Goal: Task Accomplishment & Management: Use online tool/utility

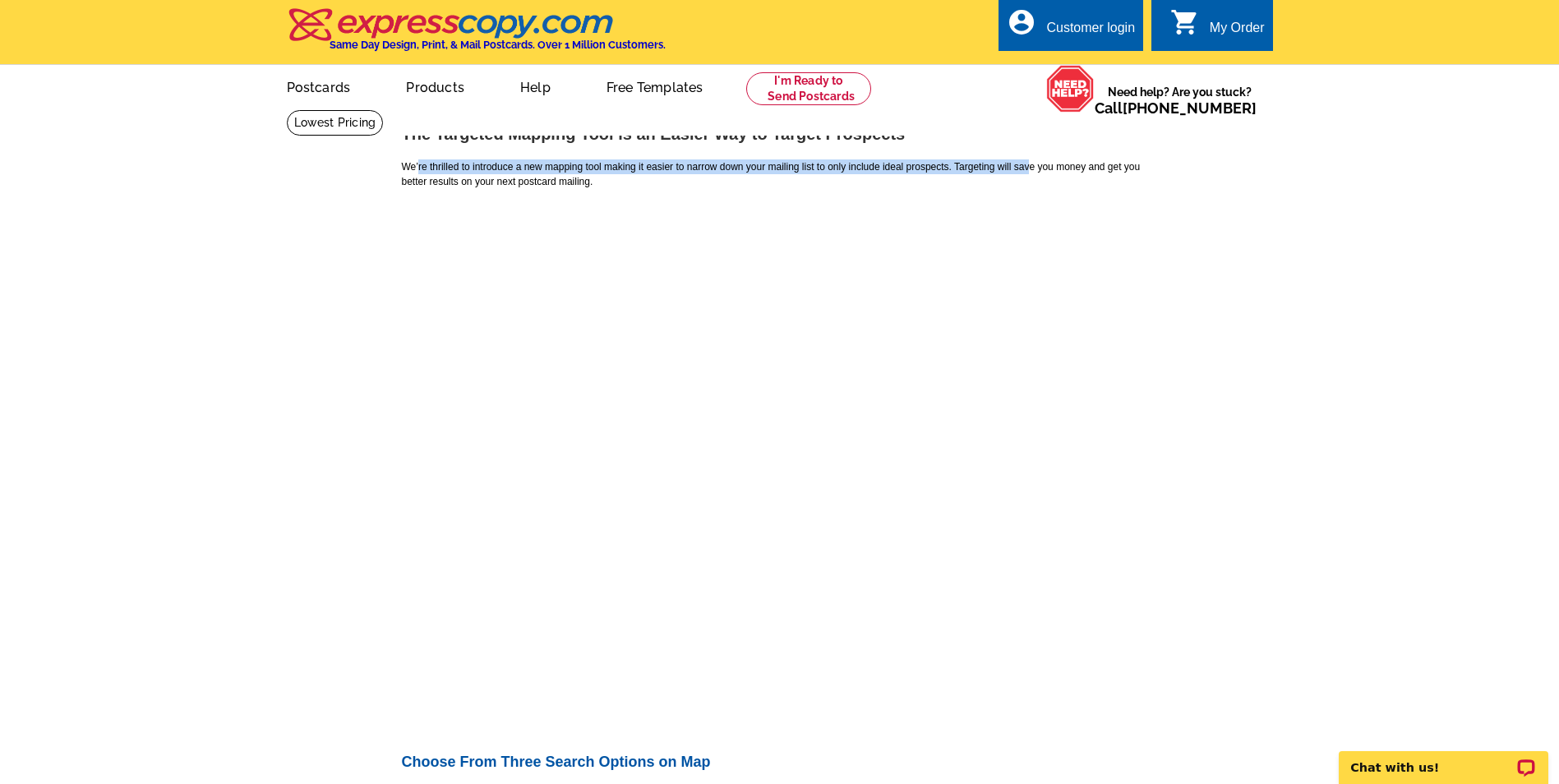
drag, startPoint x: 419, startPoint y: 170, endPoint x: 1069, endPoint y: 170, distance: 650.0
click at [1069, 170] on p "We’re thrilled to introduce a new mapping tool making it easier to narrow down …" at bounding box center [780, 174] width 756 height 30
click at [649, 167] on p "We’re thrilled to introduce a new mapping tool making it easier to narrow down …" at bounding box center [780, 174] width 756 height 30
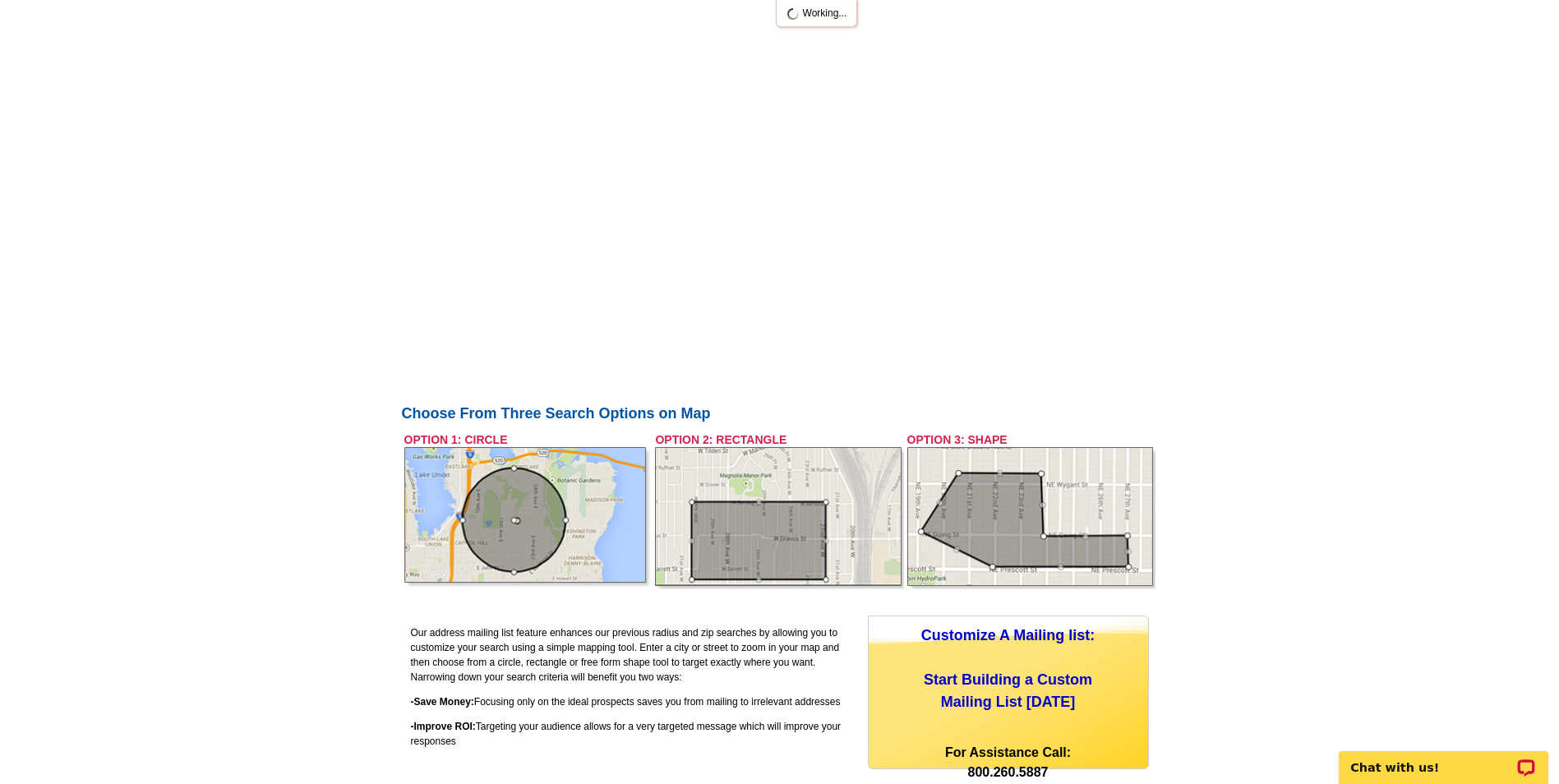
scroll to position [411, 0]
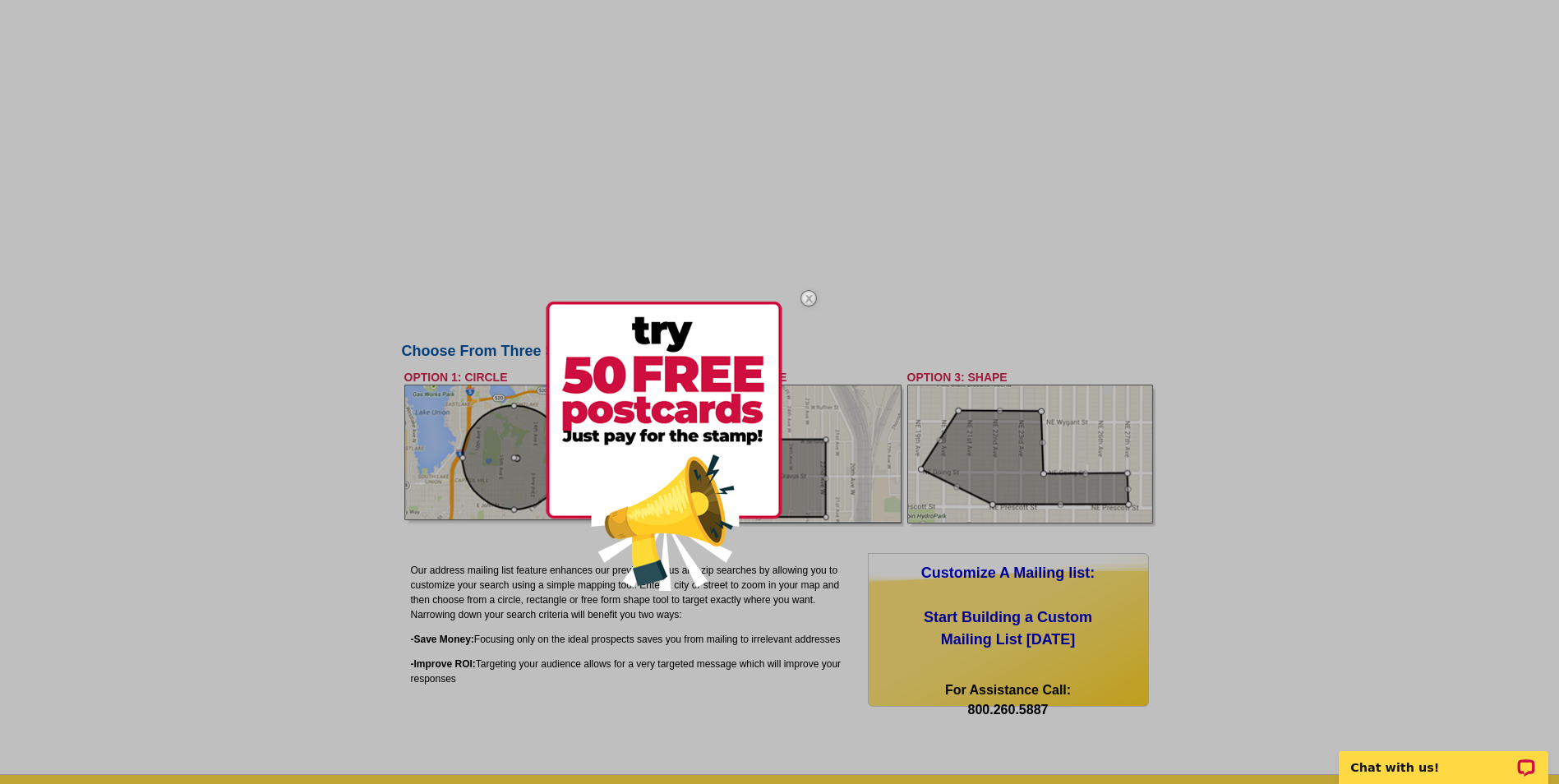
click at [803, 301] on img at bounding box center [808, 297] width 48 height 48
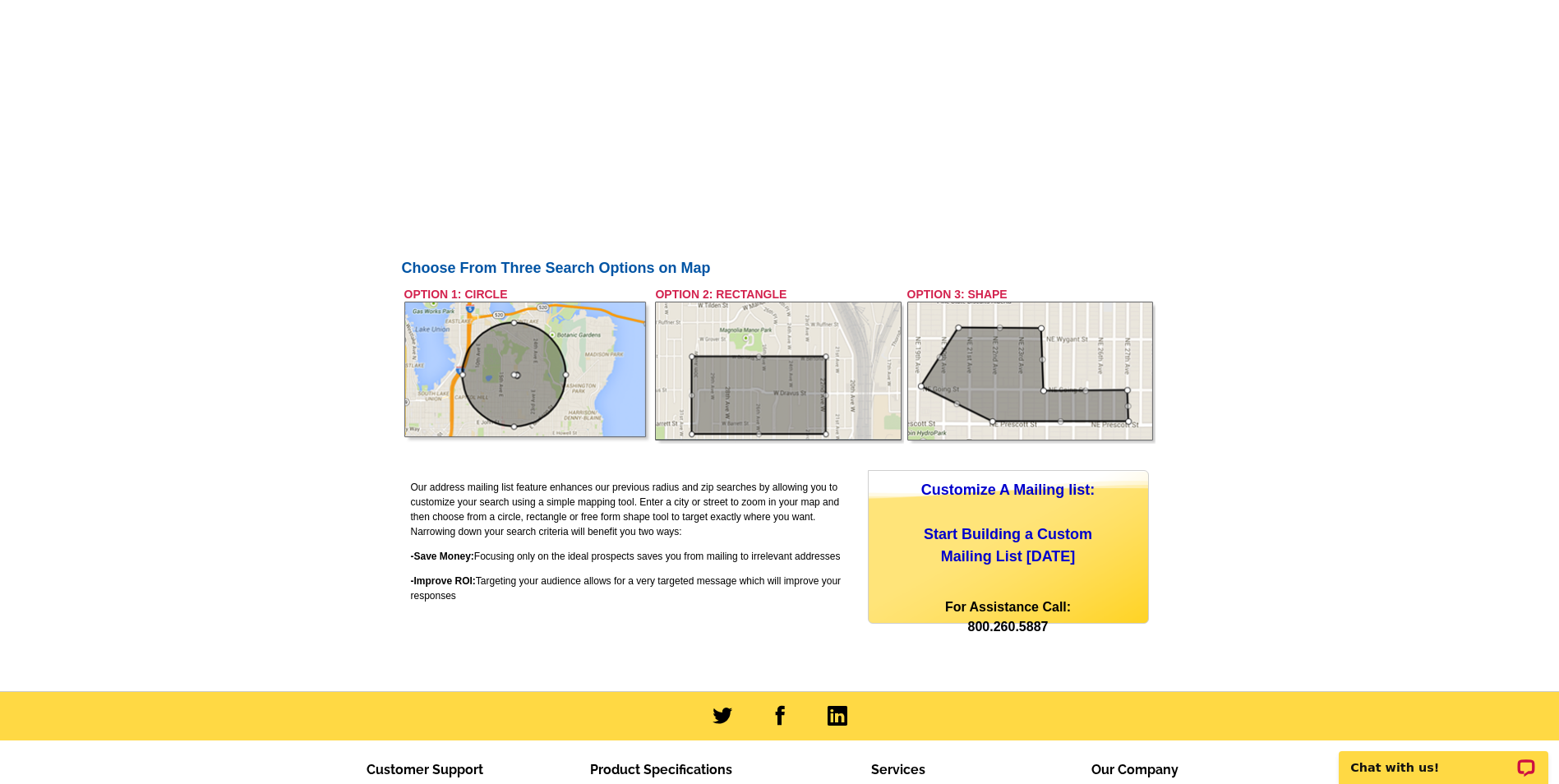
scroll to position [657, 0]
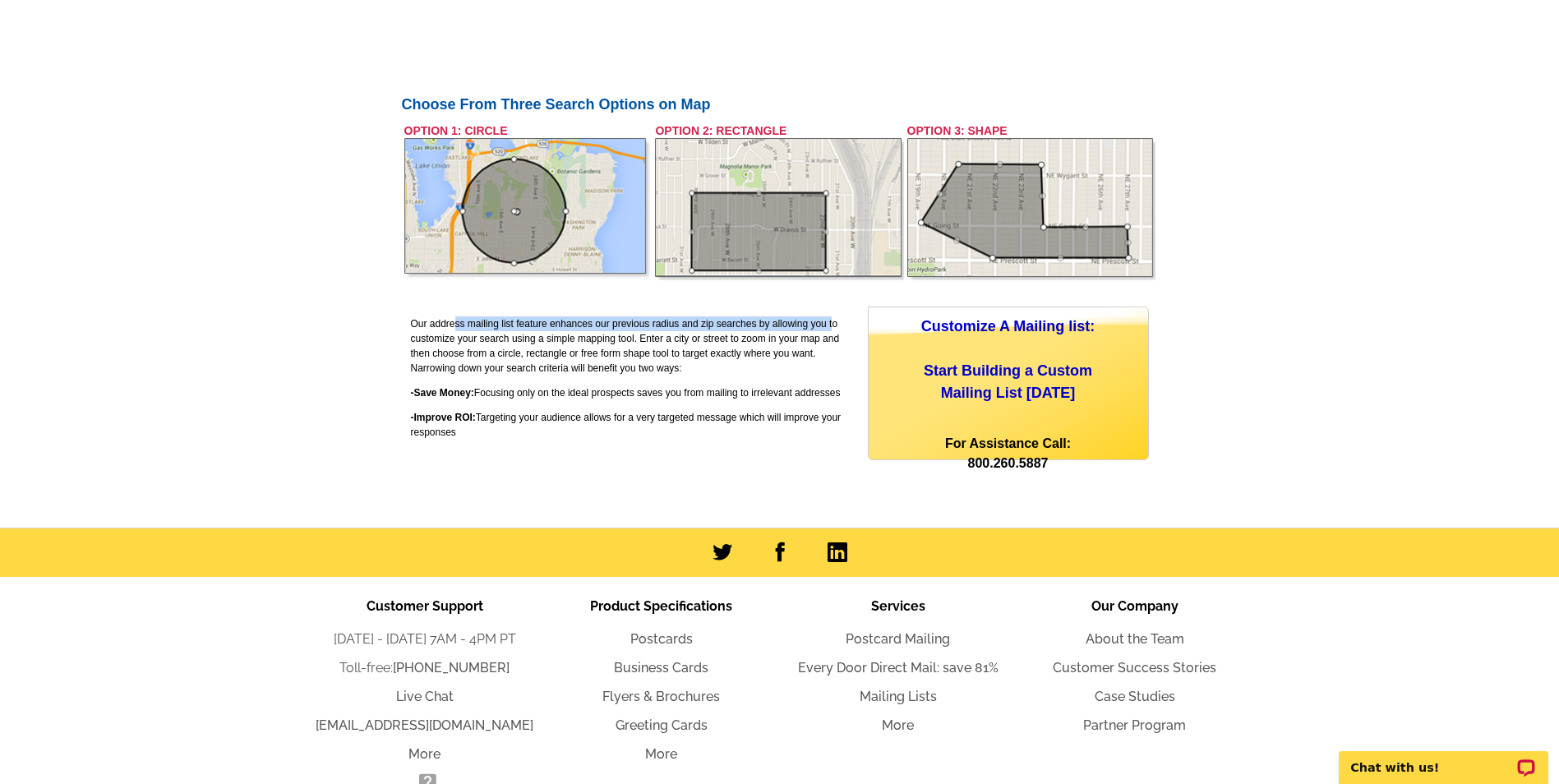
drag, startPoint x: 489, startPoint y: 328, endPoint x: 836, endPoint y: 327, distance: 347.0
click at [836, 327] on p "Our address mailing list feature enhances our previous radius and zip searches …" at bounding box center [634, 345] width 447 height 59
click at [541, 347] on p "Our address mailing list feature enhances our previous radius and zip searches …" at bounding box center [634, 345] width 447 height 59
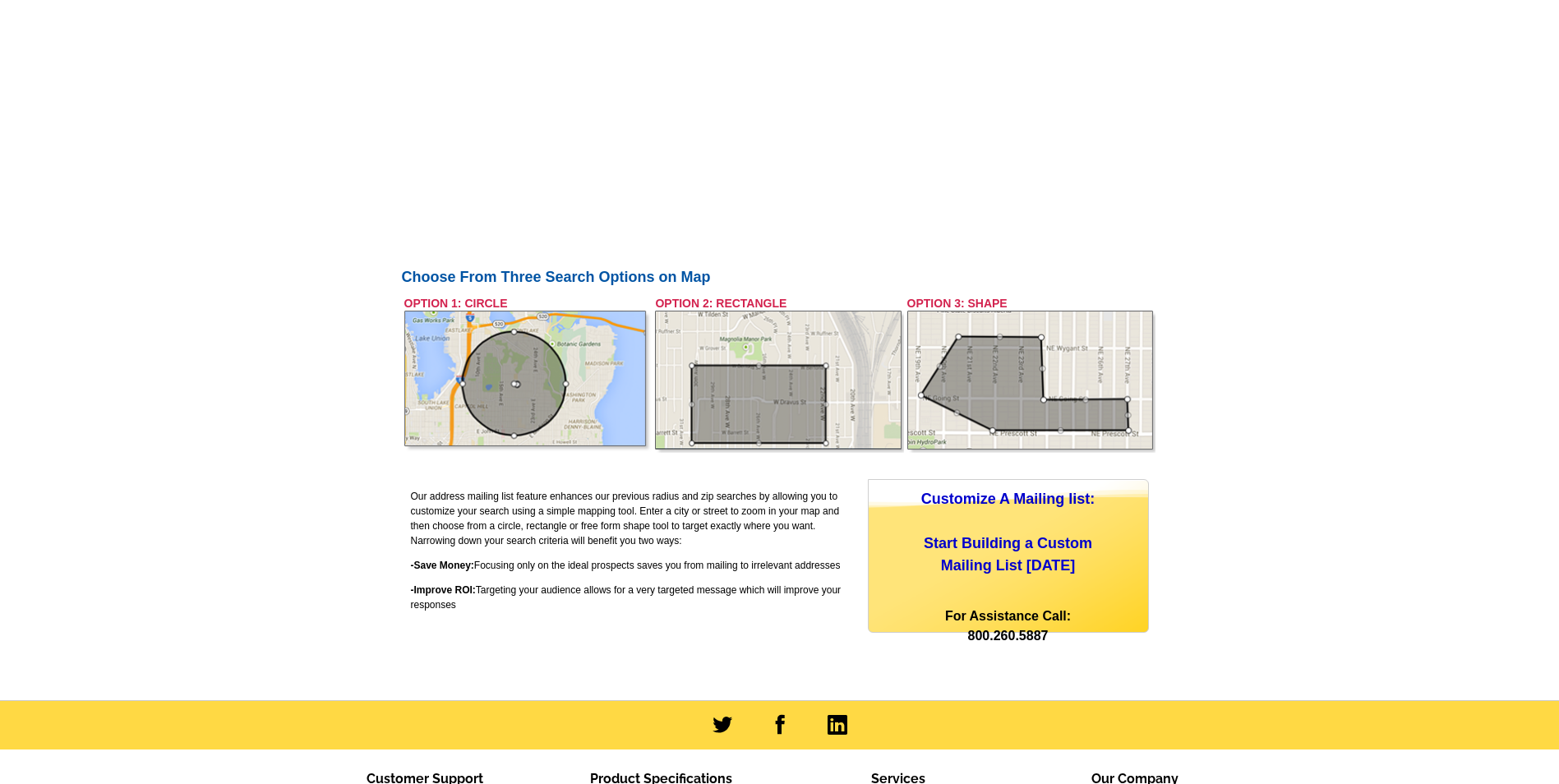
scroll to position [589, 0]
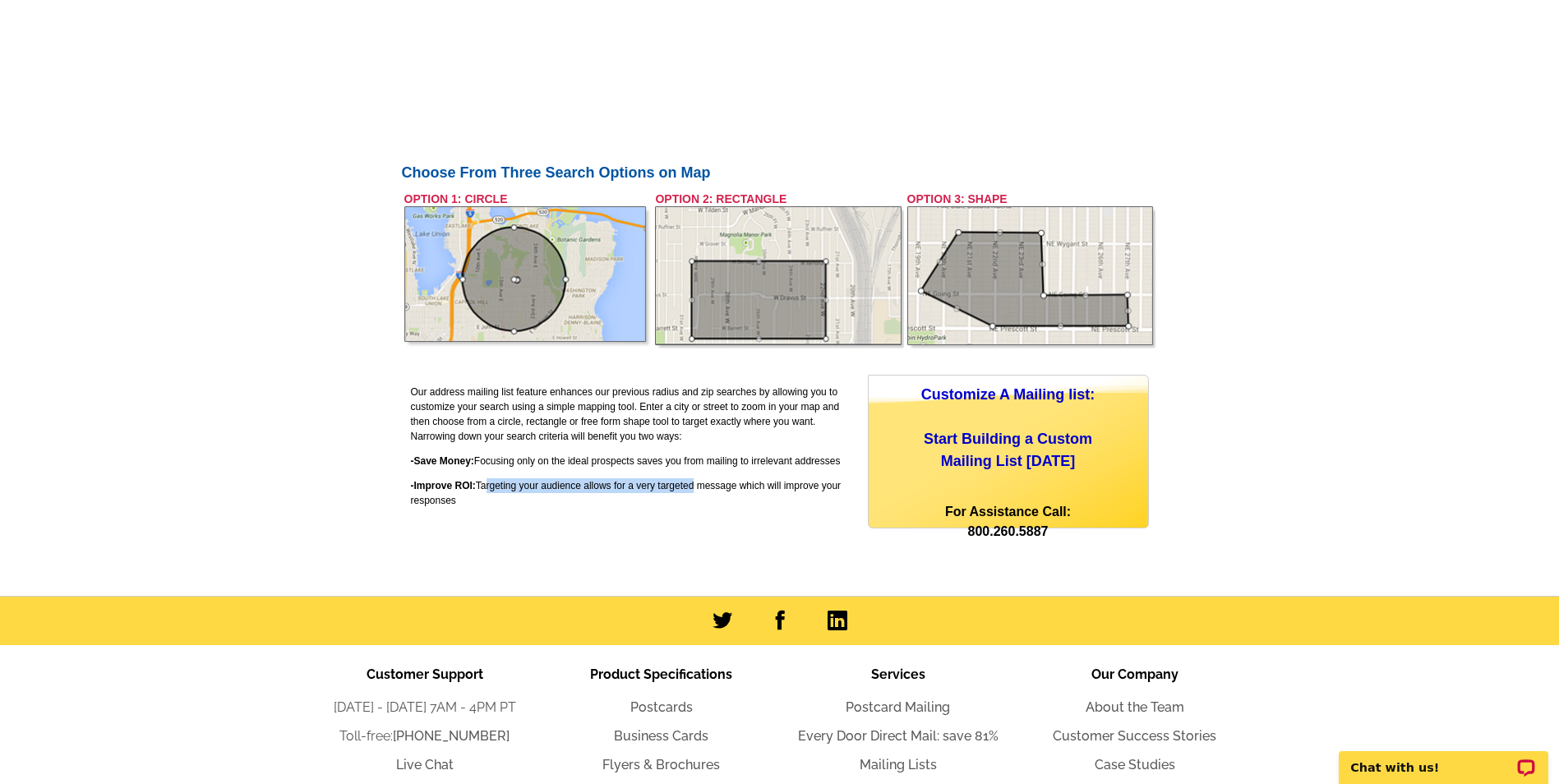
drag, startPoint x: 486, startPoint y: 488, endPoint x: 704, endPoint y: 486, distance: 218.0
click at [704, 486] on p "-Improve ROI: Targeting your audience allows for a very targeted message which …" at bounding box center [634, 493] width 447 height 30
drag, startPoint x: 704, startPoint y: 486, endPoint x: 524, endPoint y: 475, distance: 180.3
click at [524, 475] on td "Our address mailing list feature enhances our previous radius and zip searches …" at bounding box center [634, 458] width 448 height 168
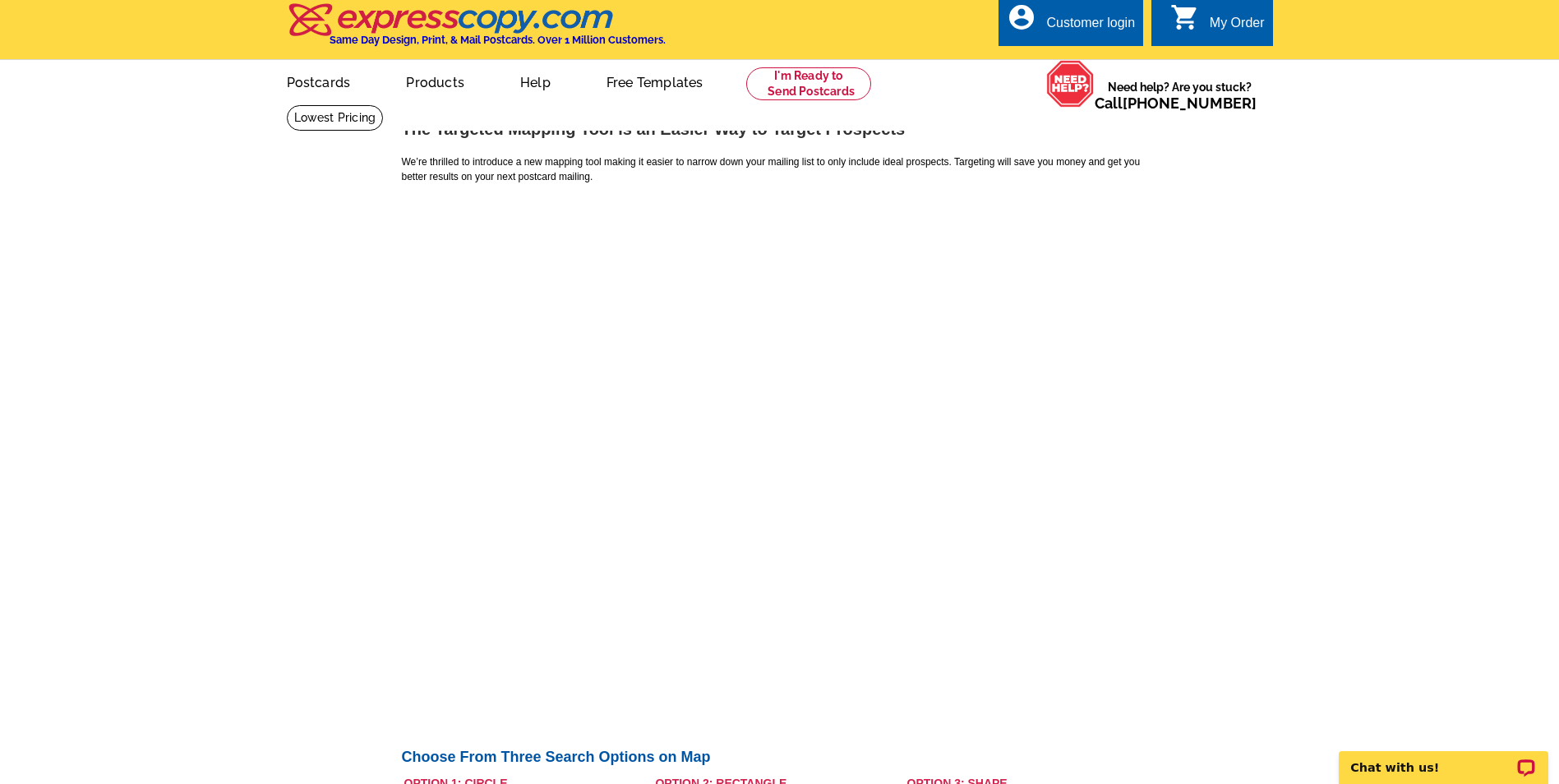
scroll to position [0, 0]
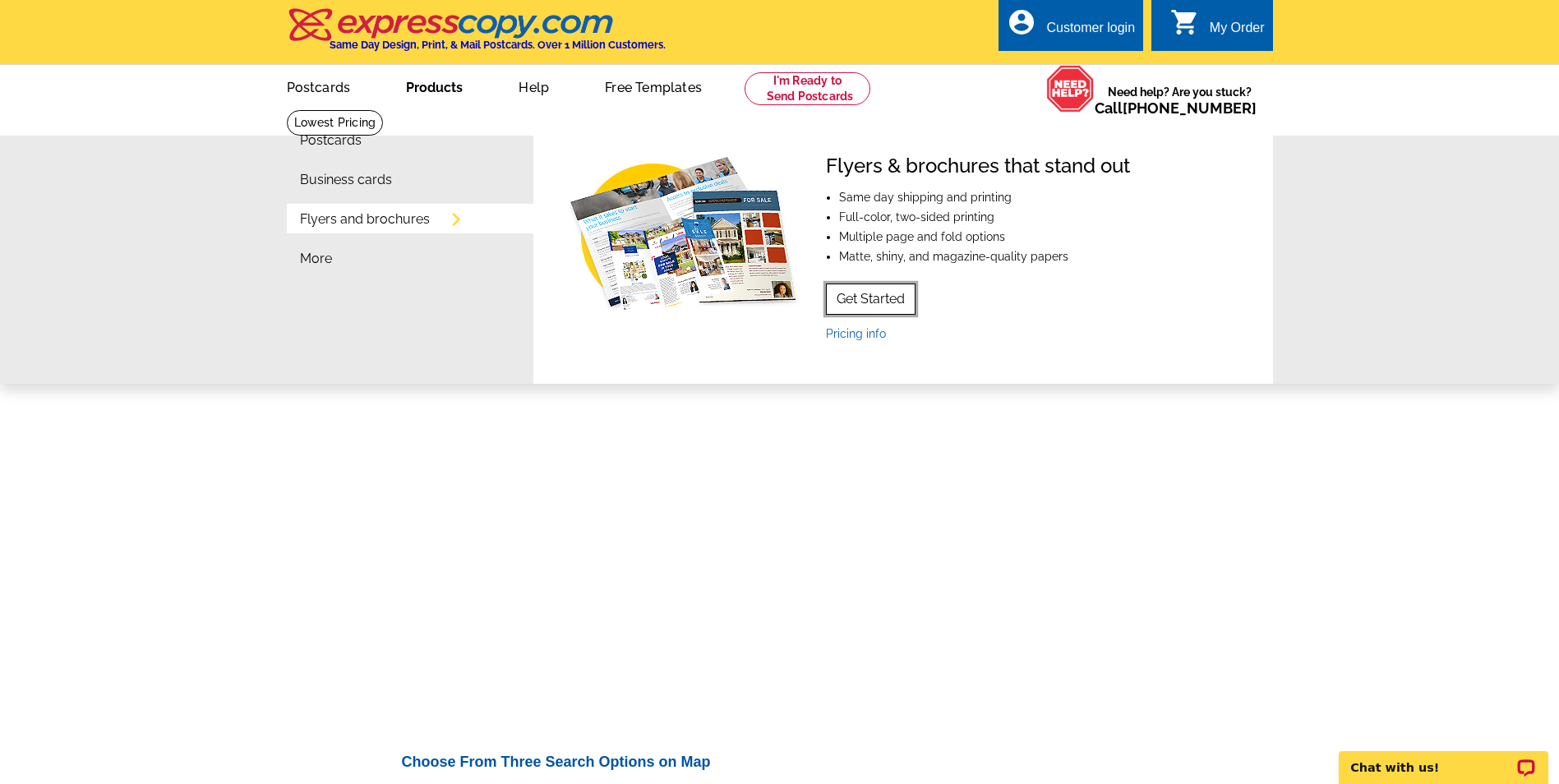
click at [889, 309] on link "Get Started" at bounding box center [871, 298] width 90 height 31
